Goal: Understand process/instructions

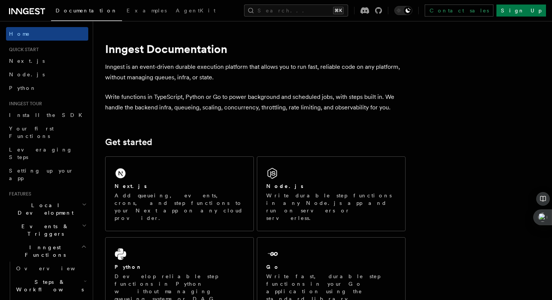
scroll to position [98, 0]
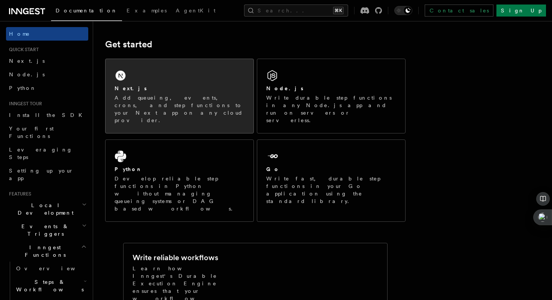
click at [152, 98] on p "Add queueing, events, crons, and step functions to your Next app on any cloud p…" at bounding box center [180, 109] width 130 height 30
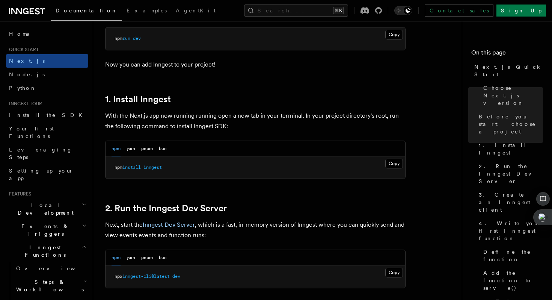
scroll to position [365, 0]
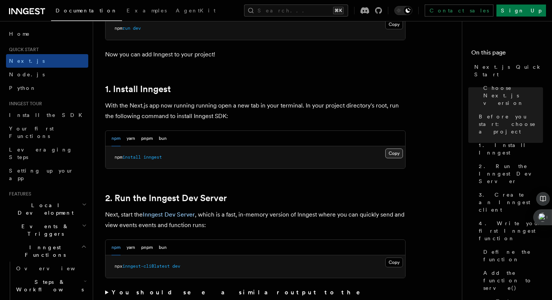
click at [394, 153] on button "Copy Copied" at bounding box center [394, 153] width 18 height 10
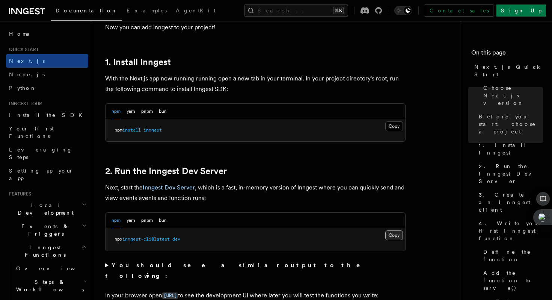
click at [397, 233] on button "Copy Copied" at bounding box center [394, 235] width 18 height 10
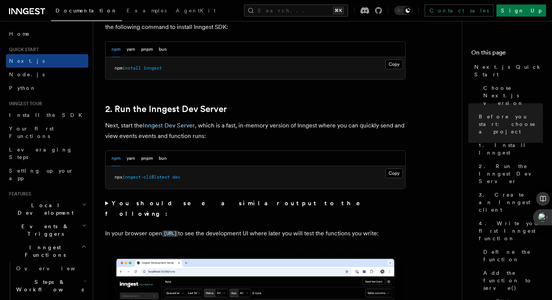
scroll to position [454, 0]
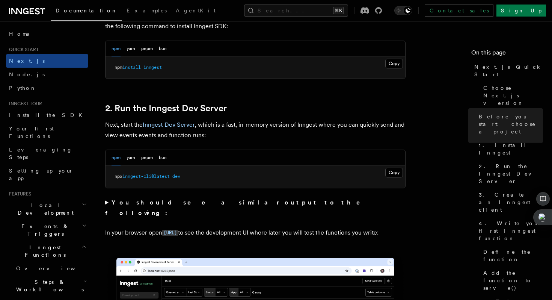
drag, startPoint x: 222, startPoint y: 222, endPoint x: 162, endPoint y: 226, distance: 60.3
click at [162, 227] on p "In your browser open [URL] to see the development UI where later you will test …" at bounding box center [255, 232] width 300 height 11
click at [178, 229] on code "[URL]" at bounding box center [170, 232] width 16 height 6
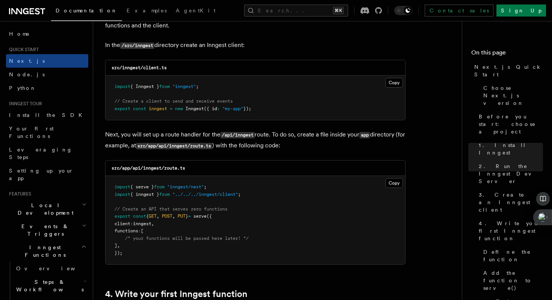
scroll to position [956, 0]
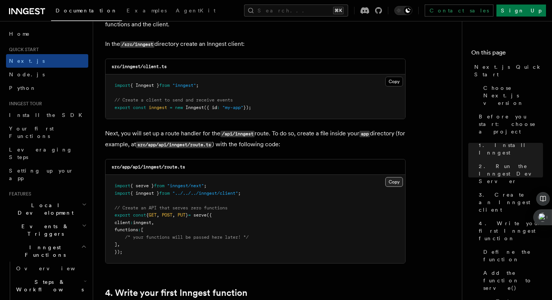
click at [393, 181] on button "Copy Copied" at bounding box center [394, 182] width 18 height 10
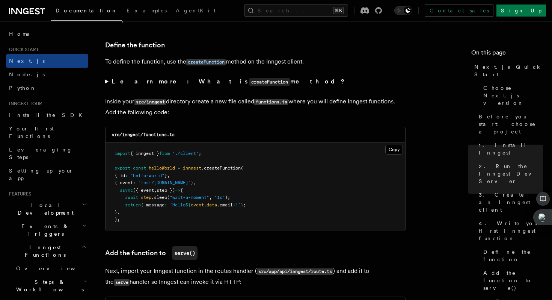
scroll to position [1269, 0]
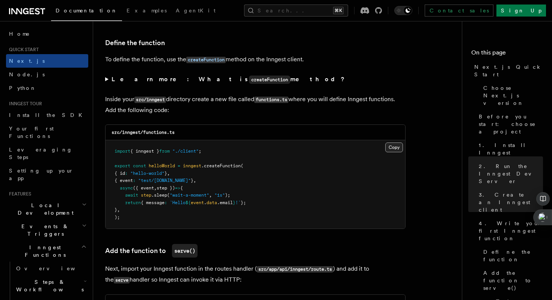
click at [389, 150] on button "Copy Copied" at bounding box center [394, 147] width 18 height 10
